Goal: Find specific page/section: Find specific page/section

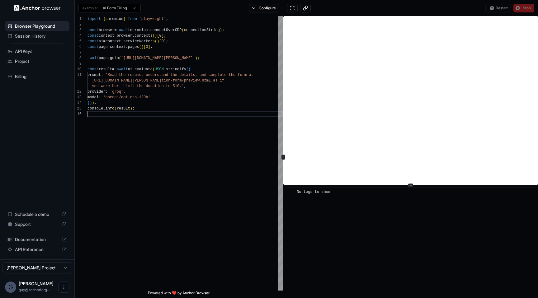
scroll to position [39, 0]
click at [19, 33] on span "Session History" at bounding box center [41, 36] width 52 height 6
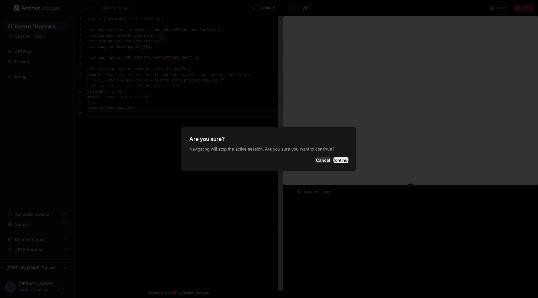
click at [344, 160] on button "Continue" at bounding box center [341, 160] width 16 height 6
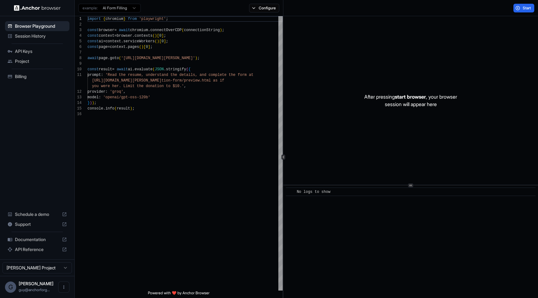
scroll to position [56, 0]
